Goal: Transaction & Acquisition: Purchase product/service

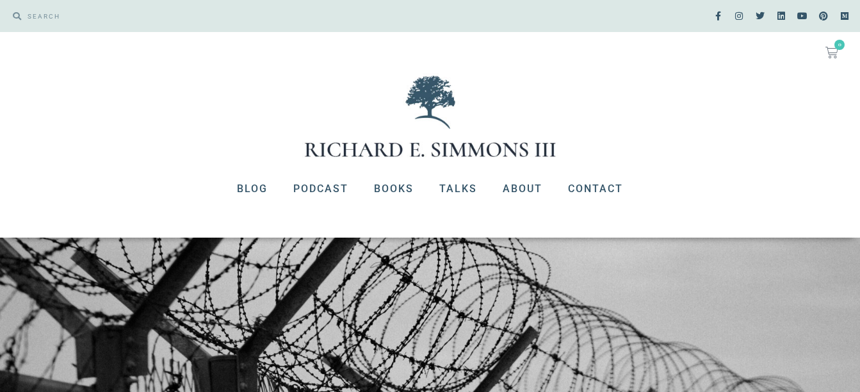
scroll to position [640, 0]
click at [397, 189] on link "Books" at bounding box center [393, 188] width 65 height 33
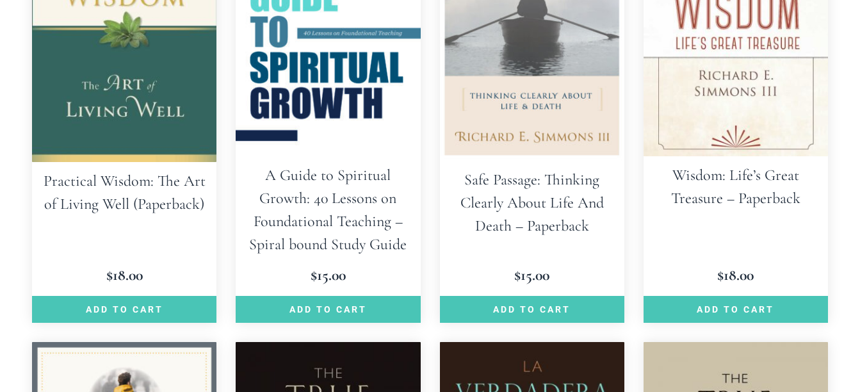
scroll to position [512, 0]
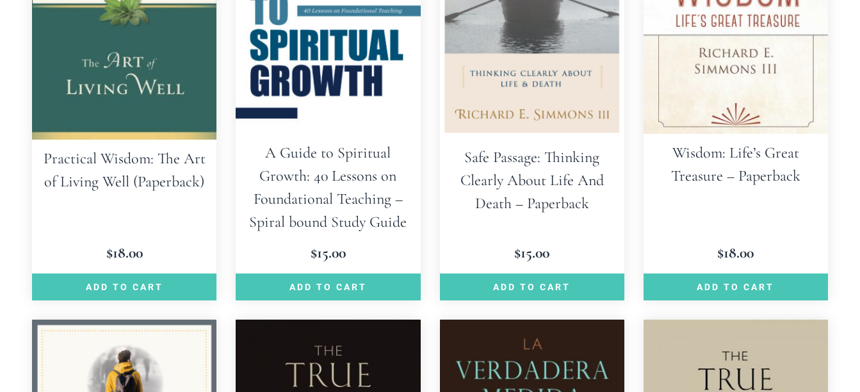
click at [485, 197] on h2 "Safe Passage: Thinking Clearly About Life And Death – Paperback" at bounding box center [532, 180] width 184 height 85
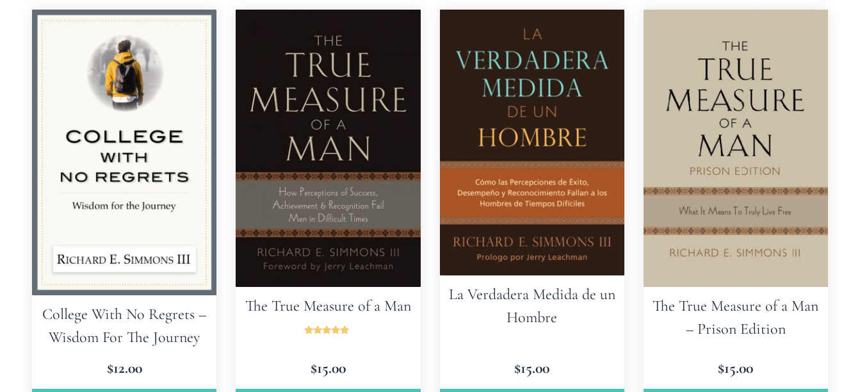
scroll to position [896, 0]
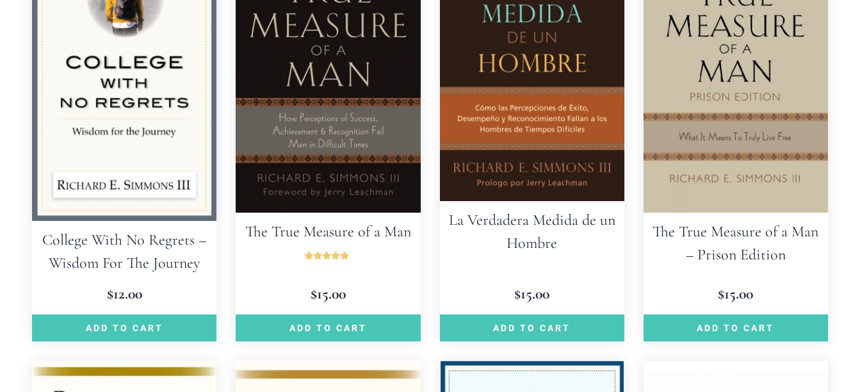
click at [710, 240] on h2 "The True Measure of a Man – Prison Edition" at bounding box center [735, 243] width 184 height 61
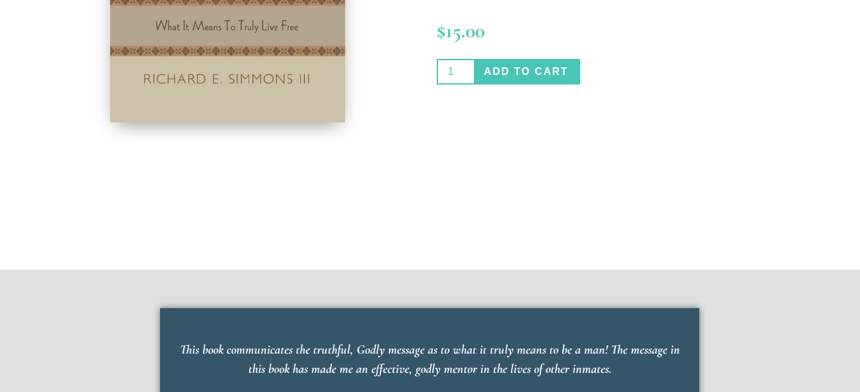
scroll to position [640, 0]
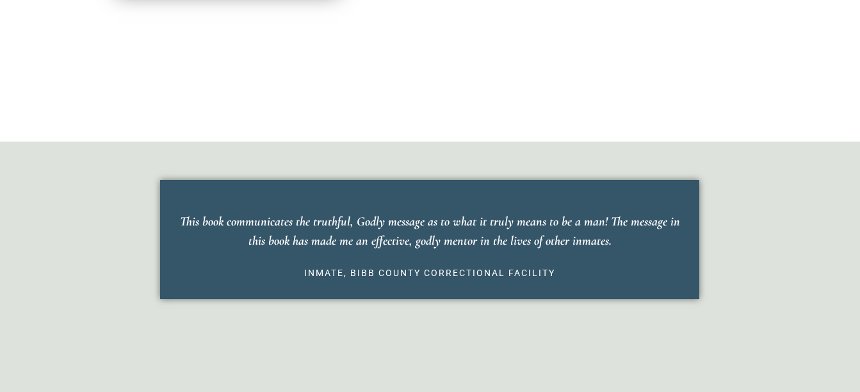
click at [403, 234] on p "This book communicates the truthful, Godly message as to what it truly means to…" at bounding box center [429, 231] width 501 height 38
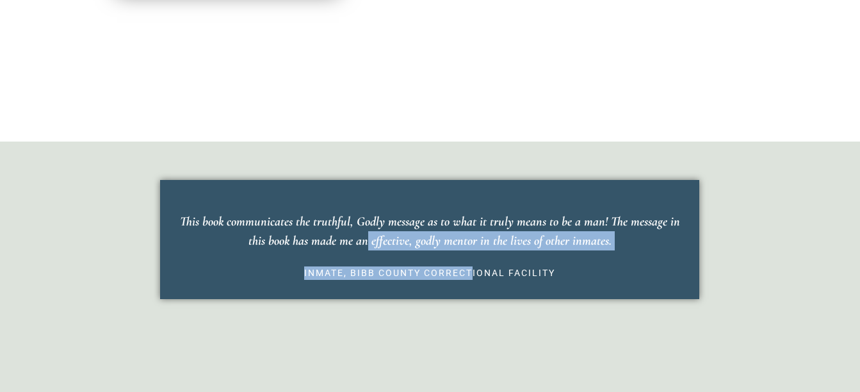
drag, startPoint x: 340, startPoint y: 239, endPoint x: 471, endPoint y: 286, distance: 139.3
click at [471, 286] on blockquote "This book communicates the truthful, Godly message as to what it truly means to…" at bounding box center [429, 239] width 539 height 119
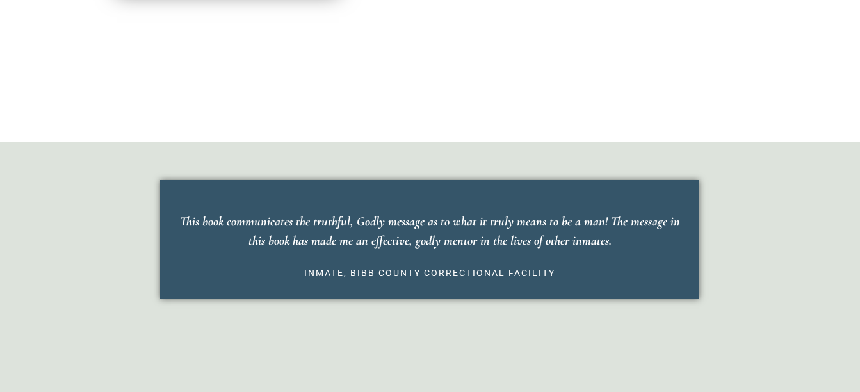
drag, startPoint x: 471, startPoint y: 286, endPoint x: 618, endPoint y: 269, distance: 147.6
click at [618, 269] on cite "Inmate, Bibb County Correctional Facility" at bounding box center [429, 272] width 501 height 13
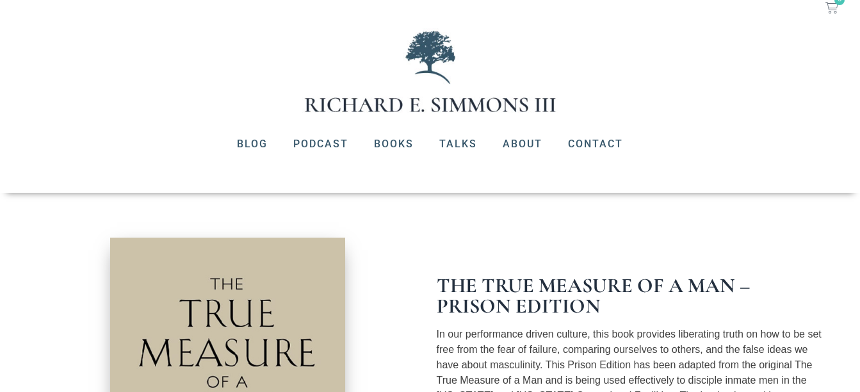
scroll to position [0, 0]
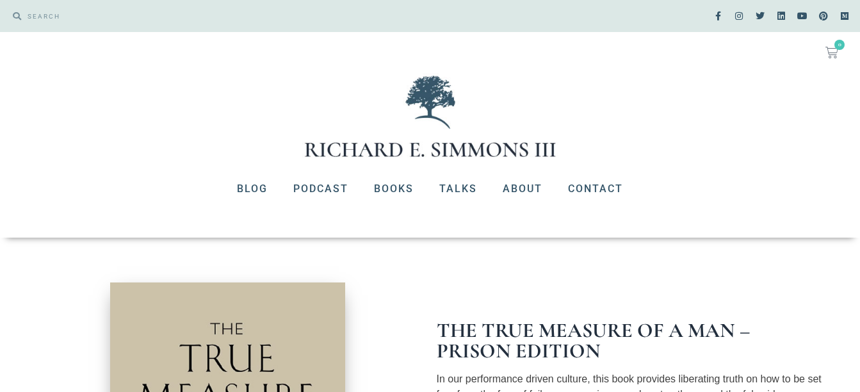
click at [663, 113] on div at bounding box center [430, 116] width 860 height 86
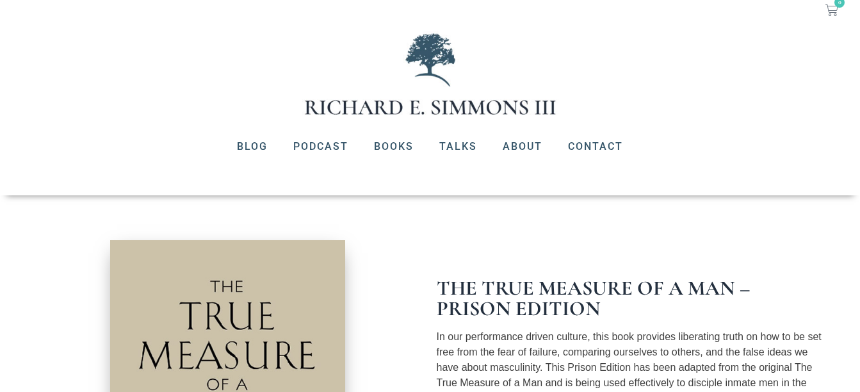
scroll to position [64, 0]
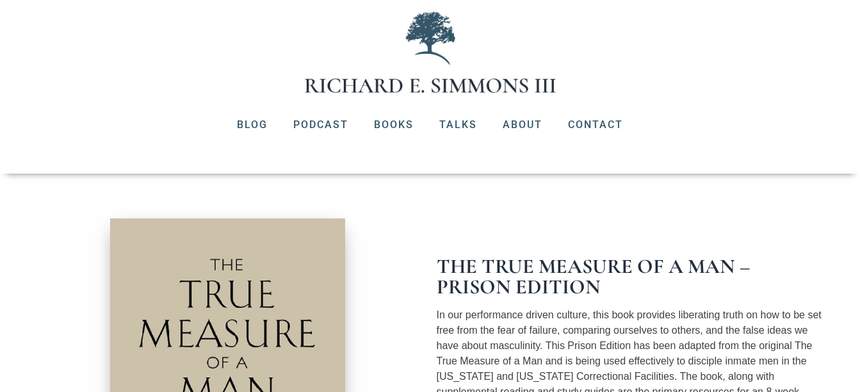
click at [711, 82] on div at bounding box center [430, 52] width 860 height 86
